Goal: Task Accomplishment & Management: Use online tool/utility

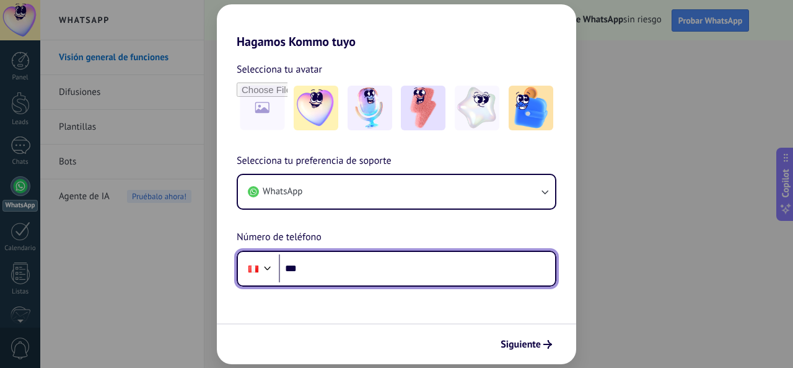
click at [340, 273] on input "***" at bounding box center [417, 268] width 276 height 29
type input "**********"
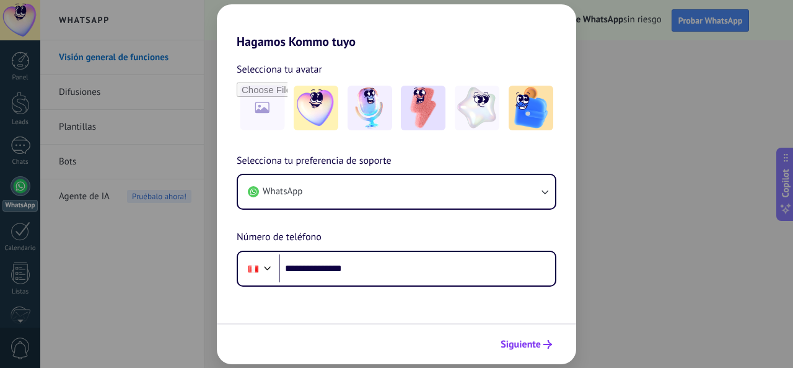
click at [532, 344] on span "Siguiente" at bounding box center [521, 344] width 40 height 9
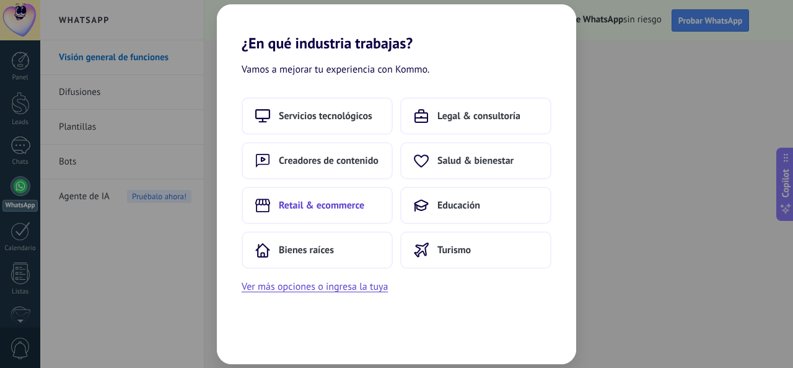
click at [320, 210] on span "Retail & ecommerce" at bounding box center [322, 205] width 86 height 12
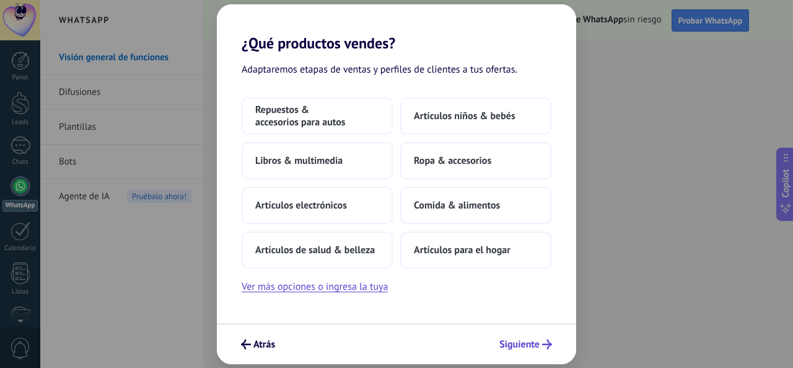
click at [528, 343] on span "Siguiente" at bounding box center [520, 344] width 40 height 9
click at [294, 293] on button "Ver más opciones o ingresa la tuya" at bounding box center [315, 286] width 146 height 16
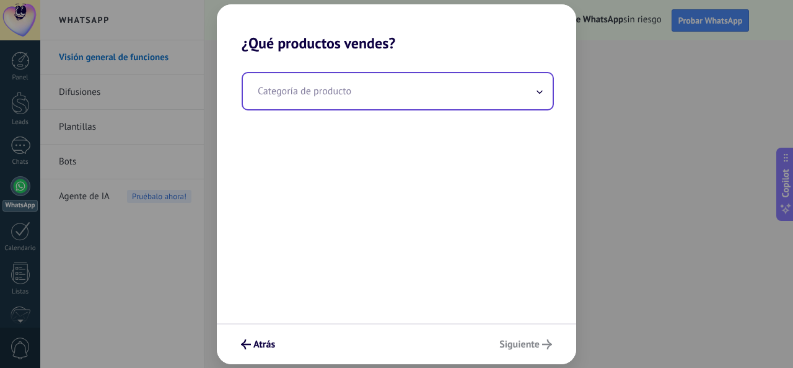
click at [353, 89] on input "text" at bounding box center [398, 91] width 310 height 36
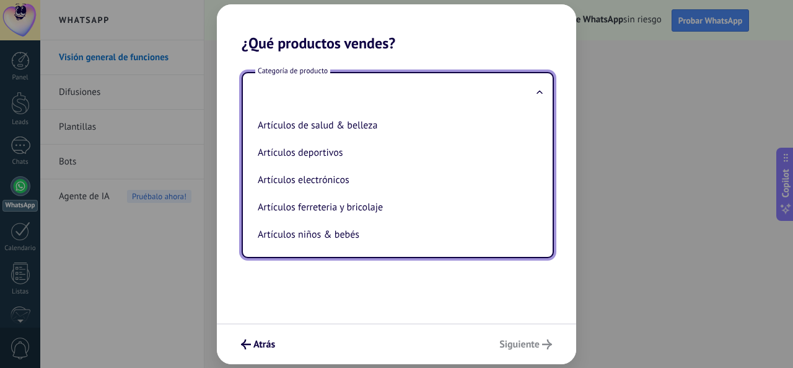
click at [307, 91] on input "text" at bounding box center [398, 91] width 310 height 36
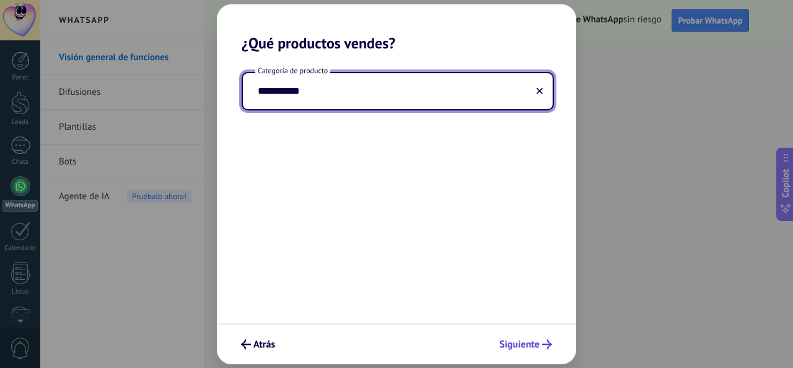
type input "**********"
click at [534, 343] on span "Siguiente" at bounding box center [520, 344] width 40 height 9
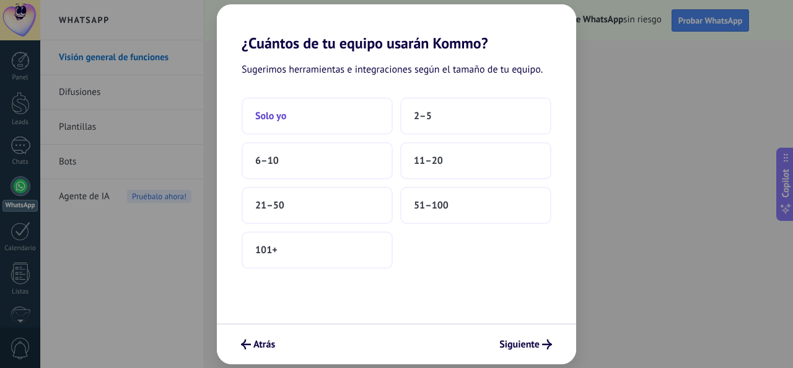
click at [347, 134] on button "Solo yo" at bounding box center [317, 115] width 151 height 37
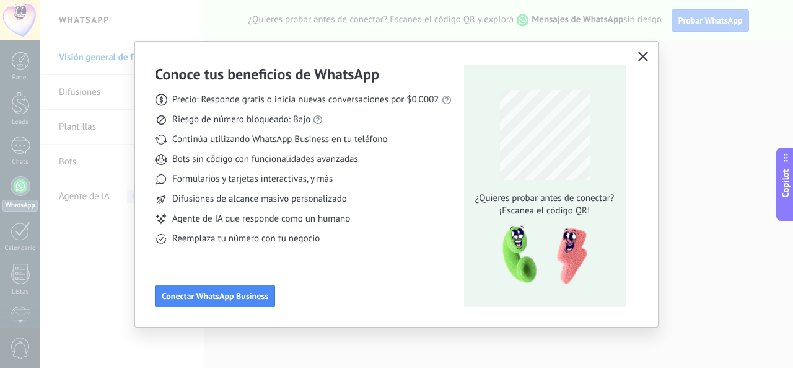
click at [646, 55] on icon "button" at bounding box center [643, 56] width 10 height 10
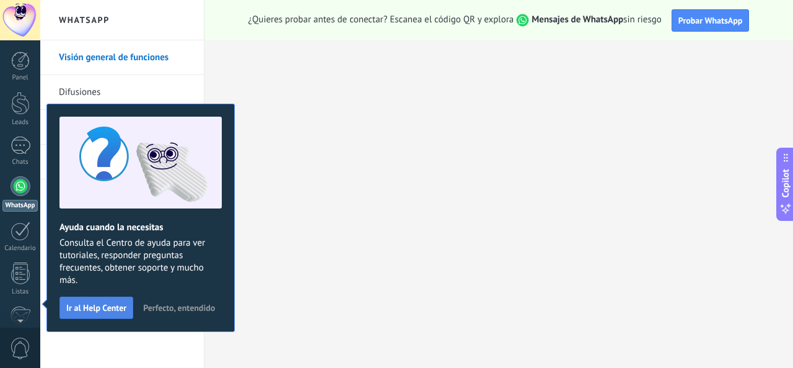
click at [93, 303] on span "Ir al Help Center" at bounding box center [96, 307] width 60 height 9
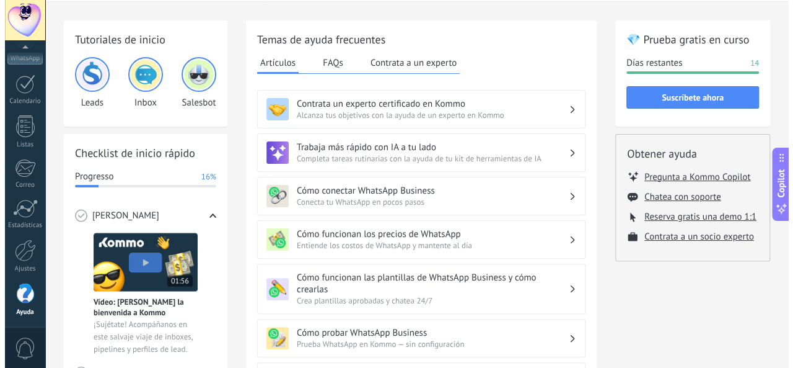
scroll to position [62, 0]
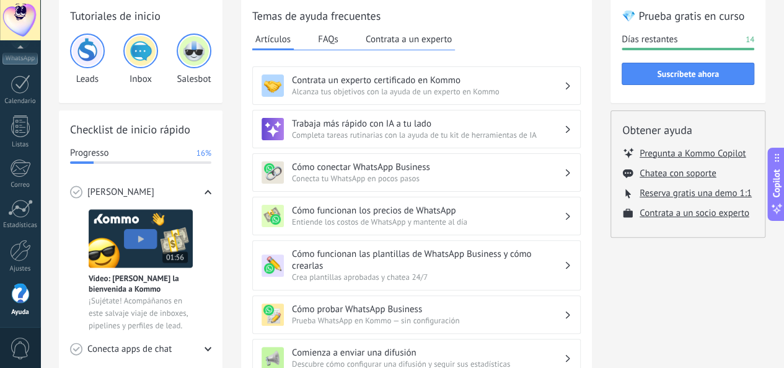
click at [142, 244] on img at bounding box center [141, 238] width 104 height 59
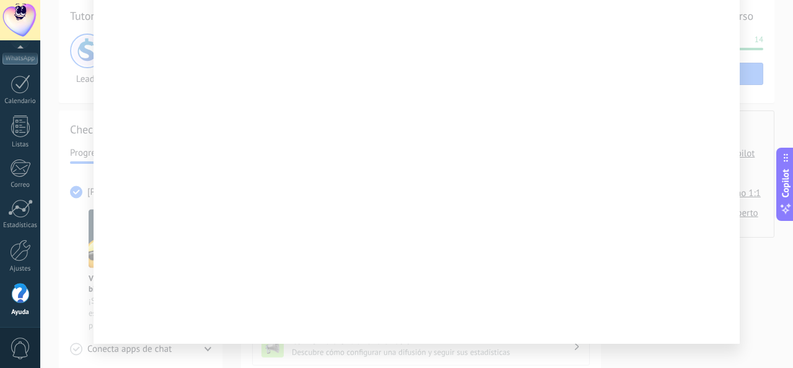
scroll to position [77, 0]
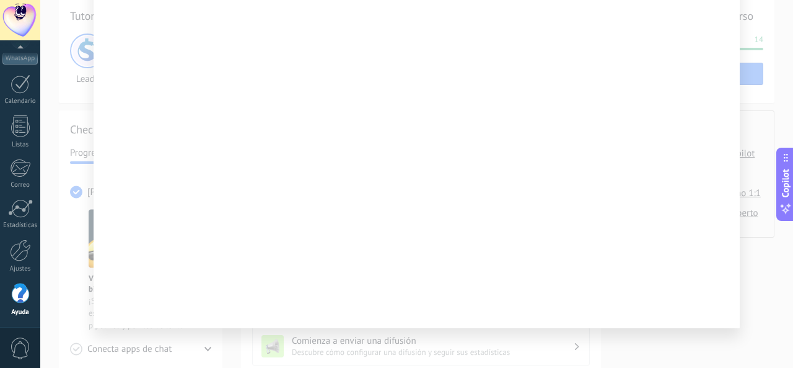
click at [76, 239] on div at bounding box center [416, 184] width 753 height 368
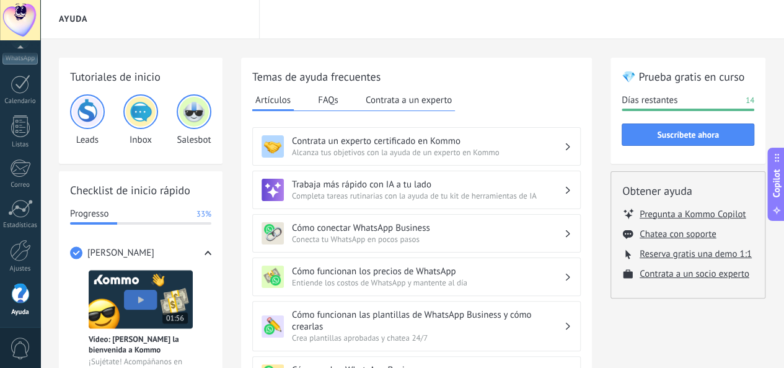
scroll to position [0, 0]
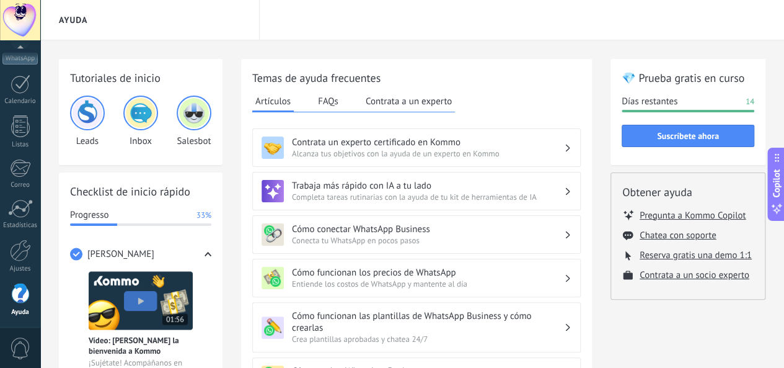
click at [687, 84] on h2 "💎 Prueba gratis en curso" at bounding box center [688, 77] width 133 height 15
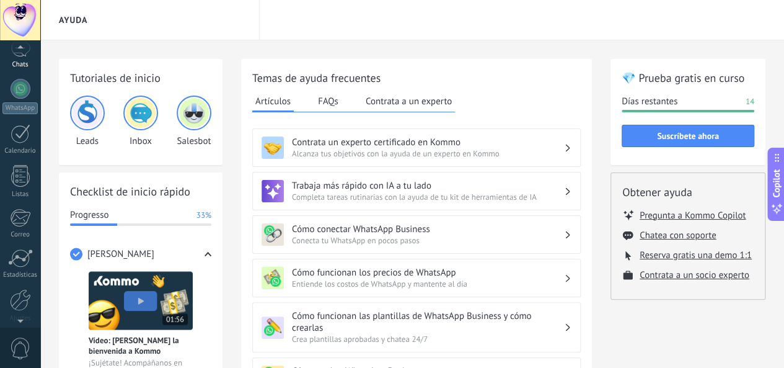
scroll to position [82, 0]
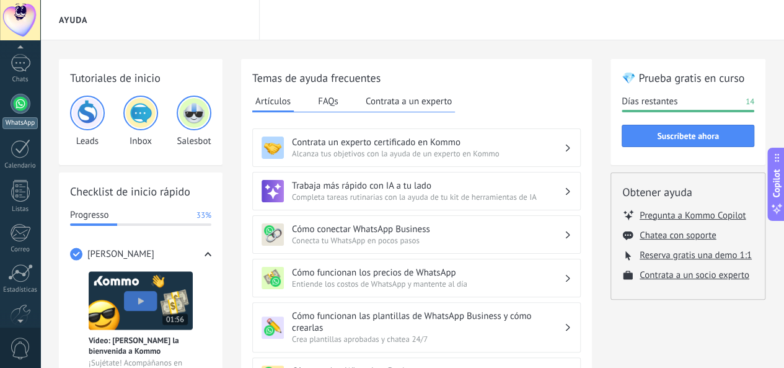
click at [16, 112] on div at bounding box center [21, 104] width 20 height 20
